Goal: Information Seeking & Learning: Find specific fact

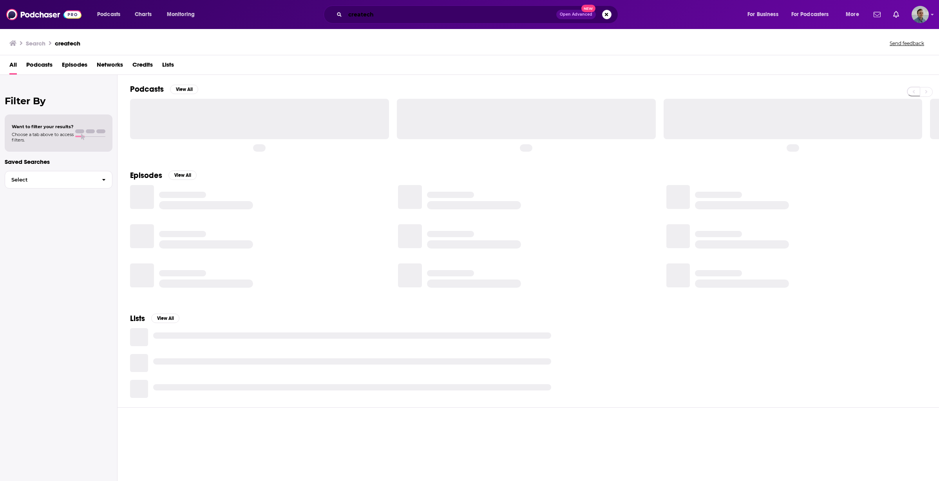
click at [399, 18] on input "createch" at bounding box center [450, 14] width 211 height 13
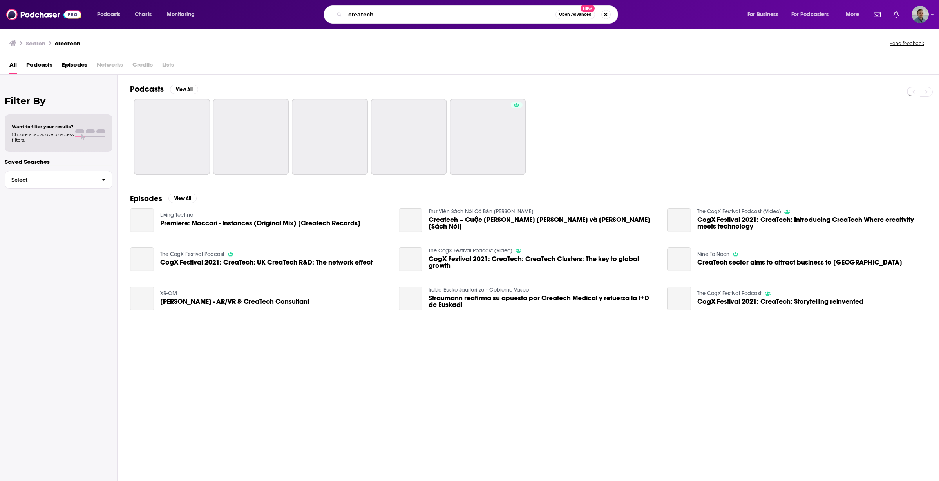
click at [399, 18] on input "createch" at bounding box center [450, 14] width 210 height 13
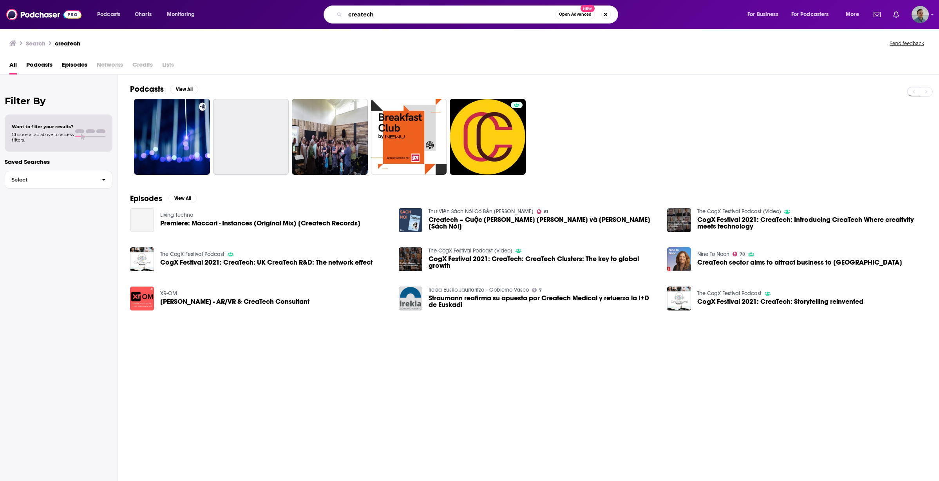
paste input "At The End Of The Day"
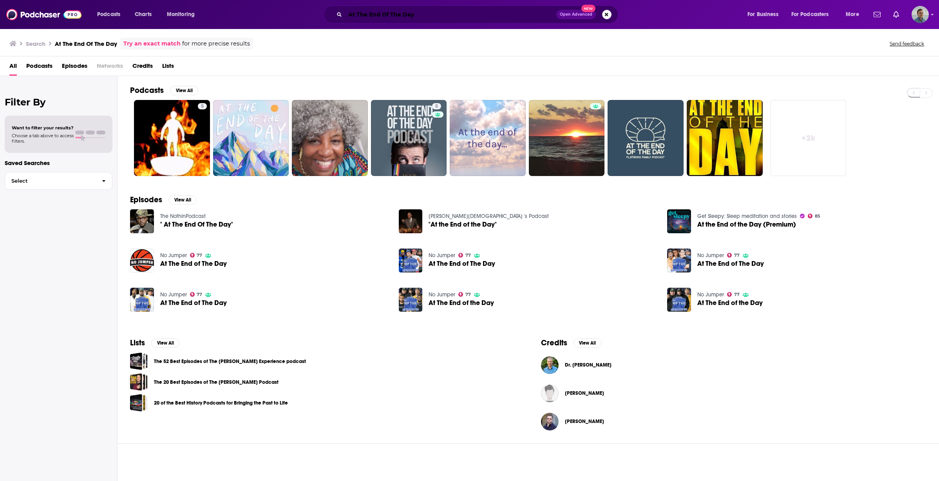
click at [439, 14] on input "At The End Of The Day" at bounding box center [450, 14] width 211 height 13
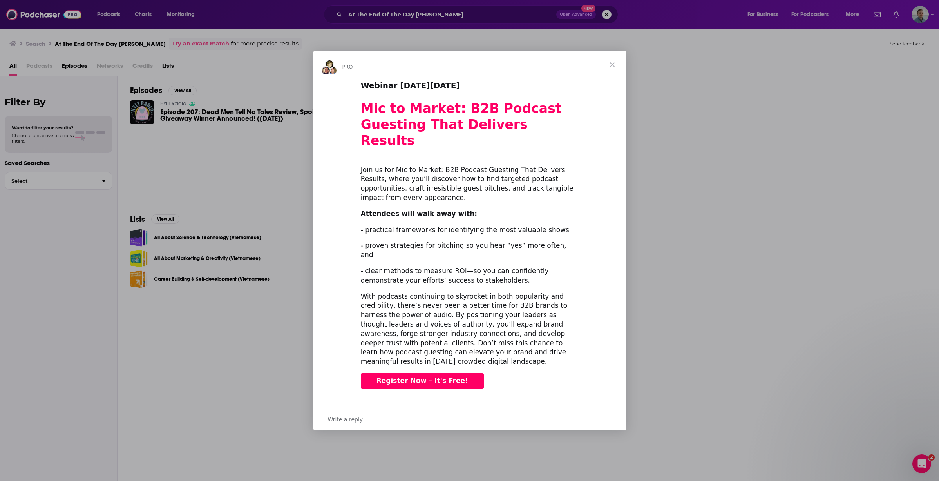
click at [221, 177] on div "Intercom messenger" at bounding box center [469, 240] width 939 height 481
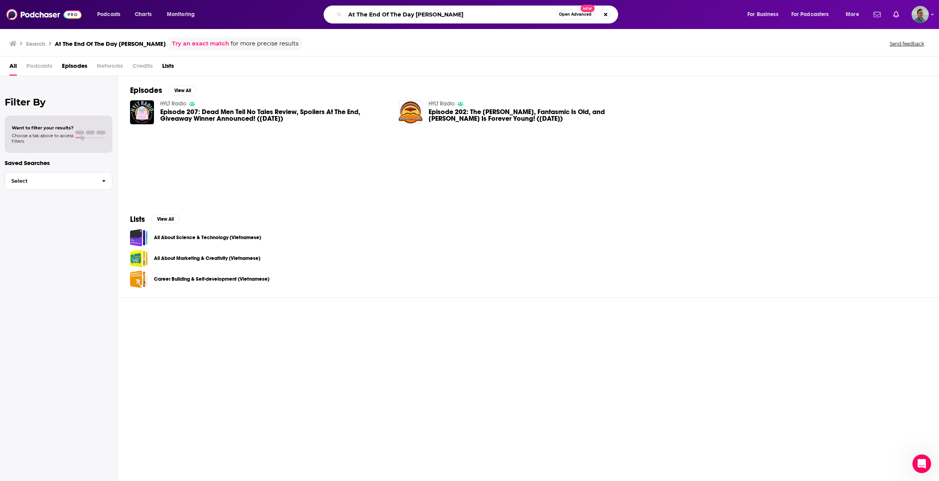
click at [415, 11] on input "At The End Of The Day [PERSON_NAME]" at bounding box center [450, 14] width 210 height 13
type input "[PERSON_NAME]"
